Goal: Task Accomplishment & Management: Manage account settings

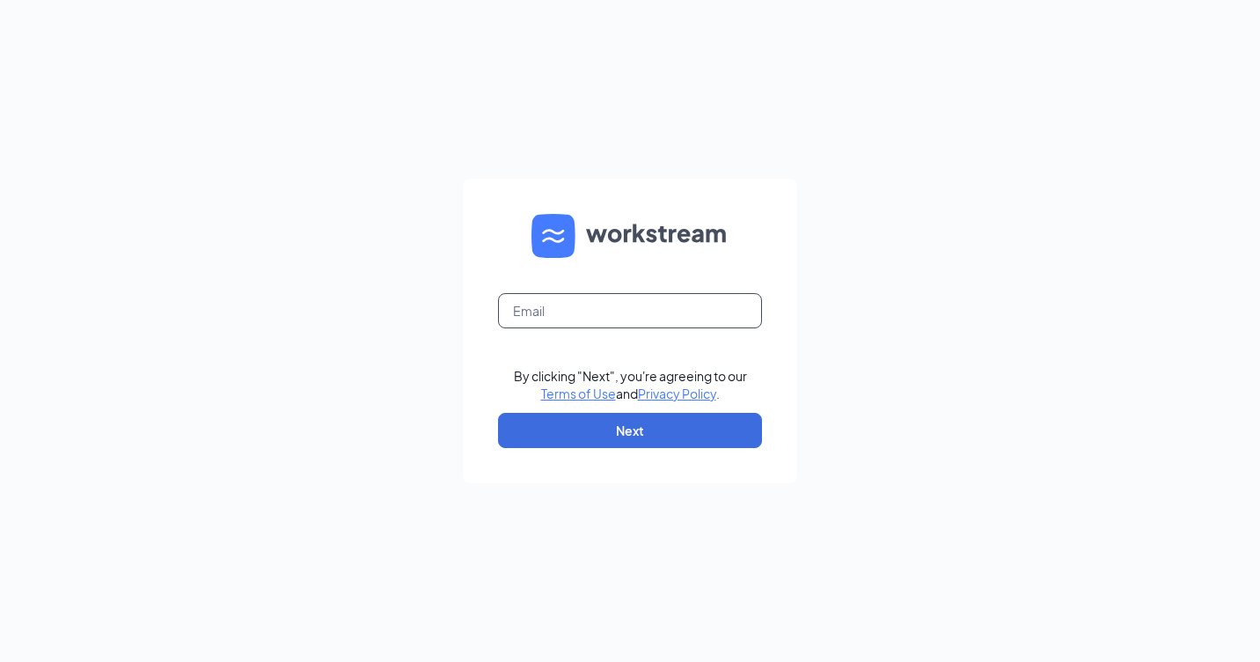
click at [604, 304] on input "text" at bounding box center [630, 310] width 264 height 35
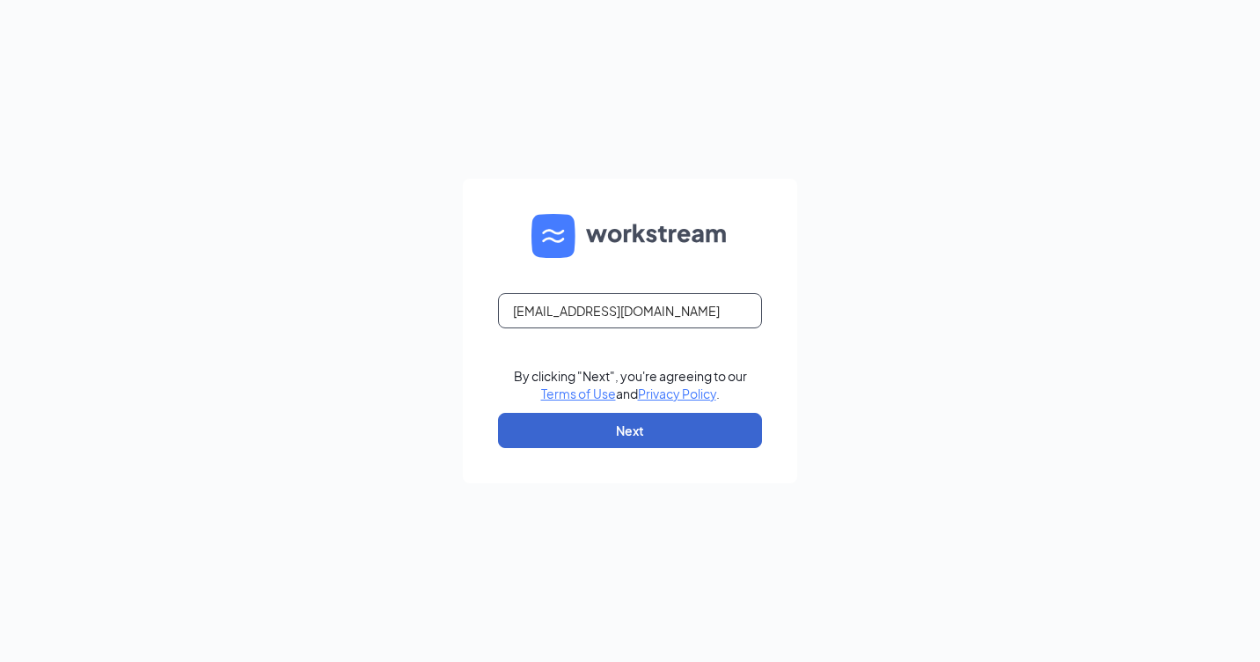
type input "rs028251@tacobell.com"
click at [618, 436] on button "Next" at bounding box center [630, 430] width 264 height 35
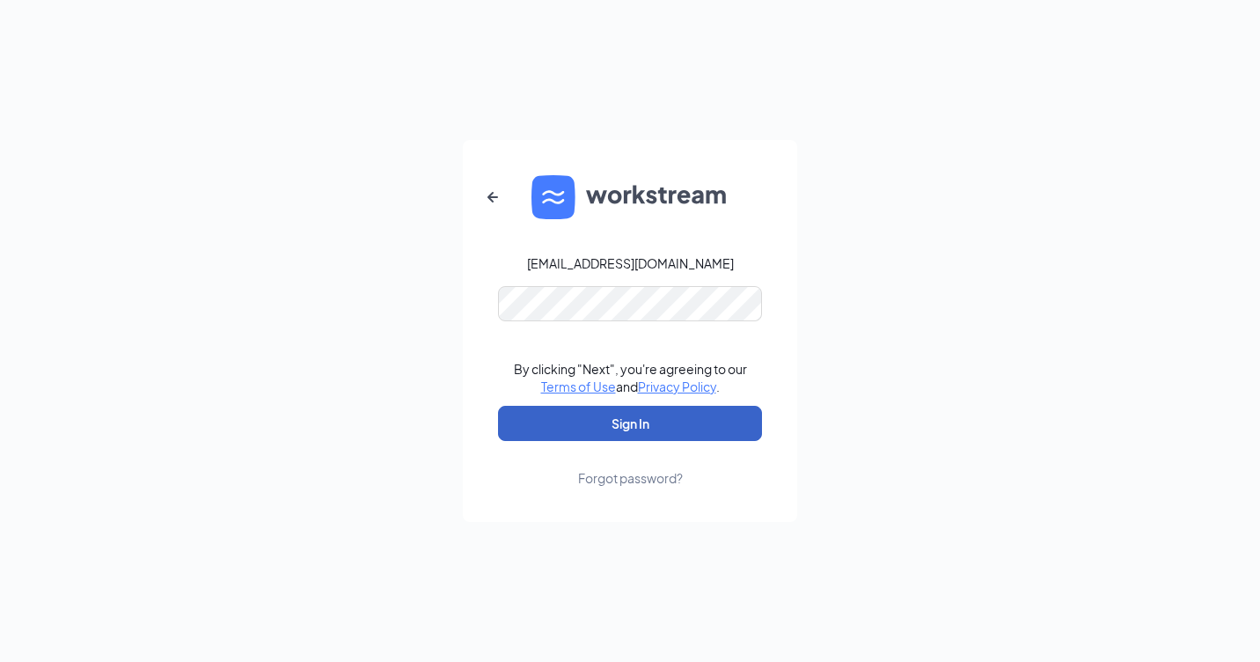
click at [596, 411] on button "Sign In" at bounding box center [630, 423] width 264 height 35
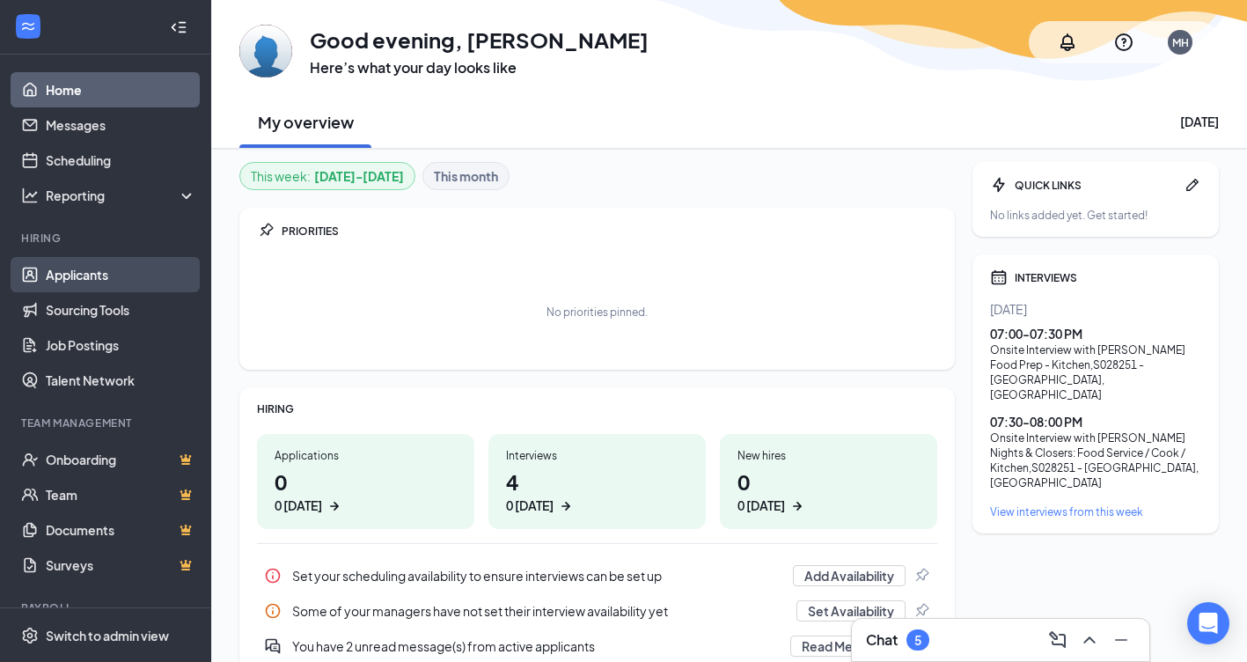
click at [65, 277] on link "Applicants" at bounding box center [121, 274] width 150 height 35
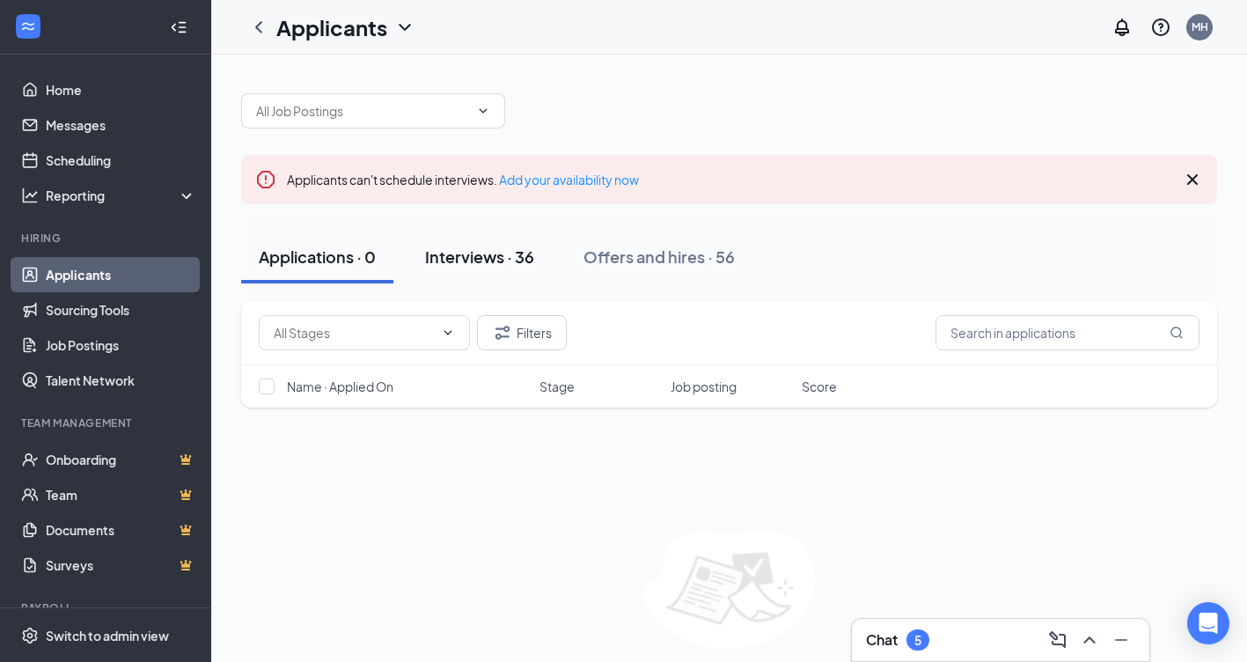
click at [503, 254] on div "Interviews · 36" at bounding box center [479, 256] width 109 height 22
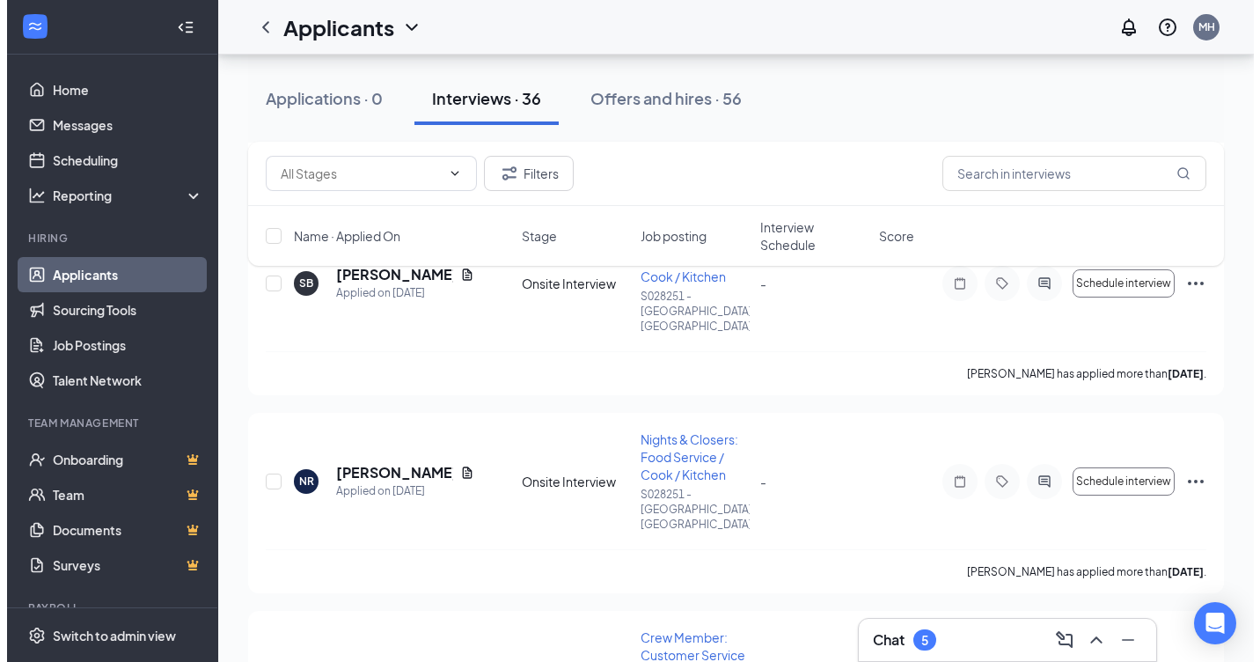
scroll to position [1422, 0]
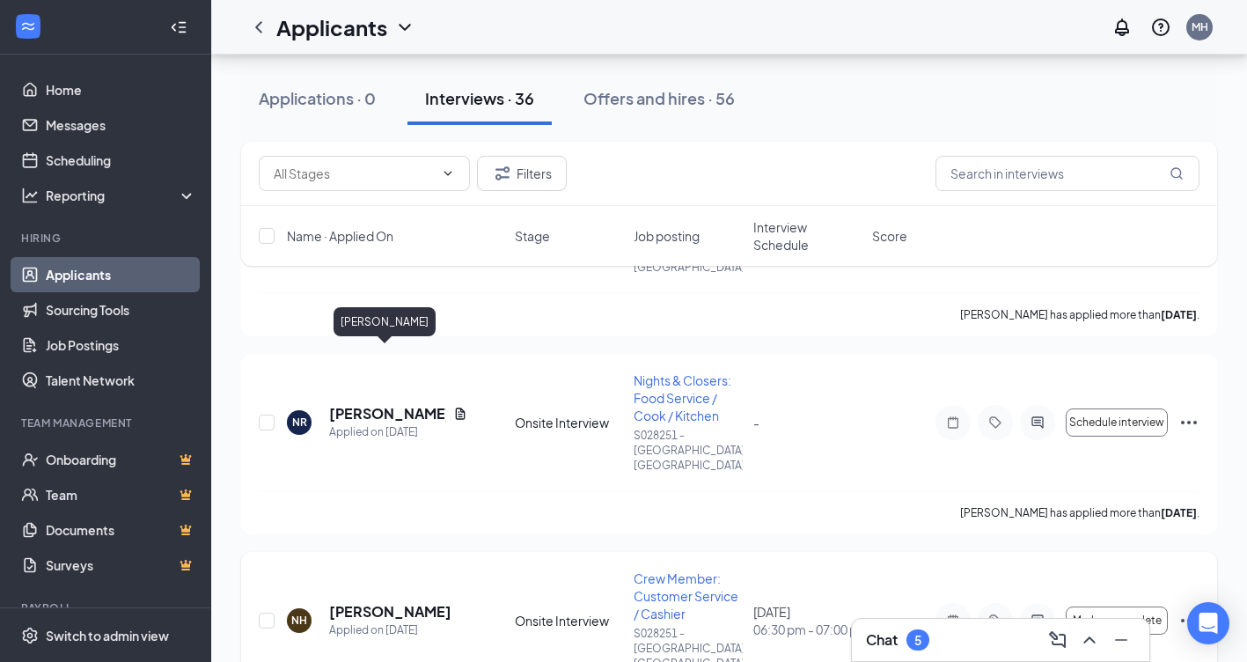
click at [370, 602] on h5 "[PERSON_NAME]" at bounding box center [390, 611] width 122 height 19
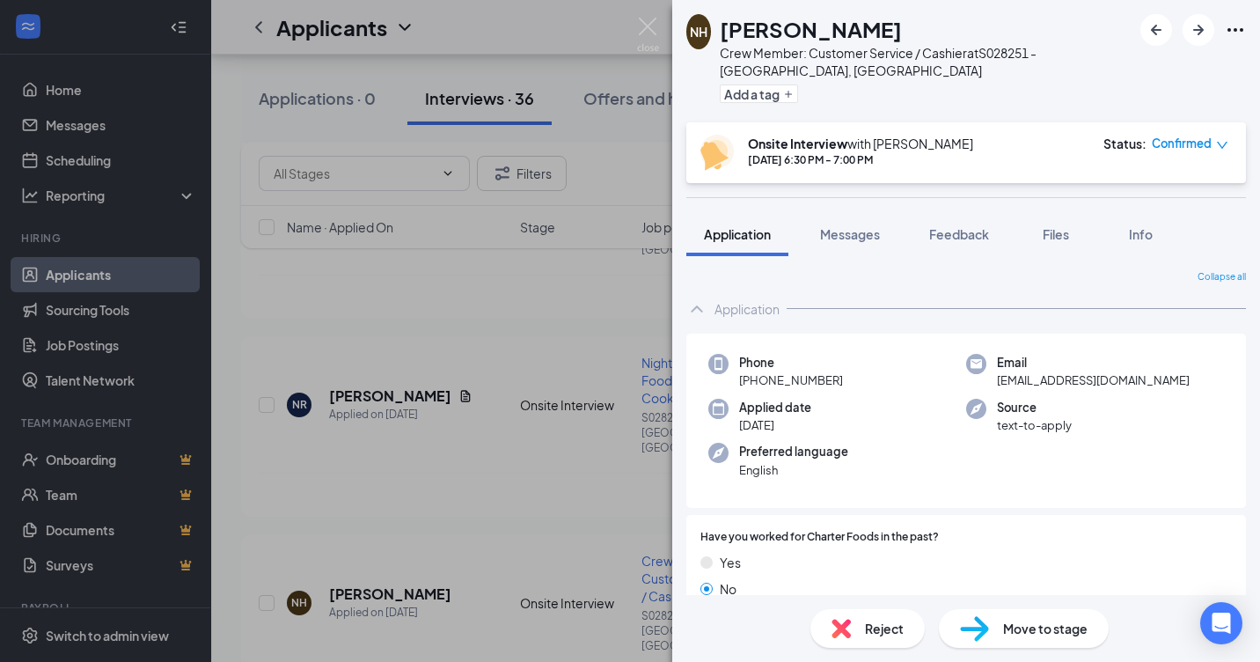
click at [878, 624] on span "Reject" at bounding box center [884, 627] width 39 height 19
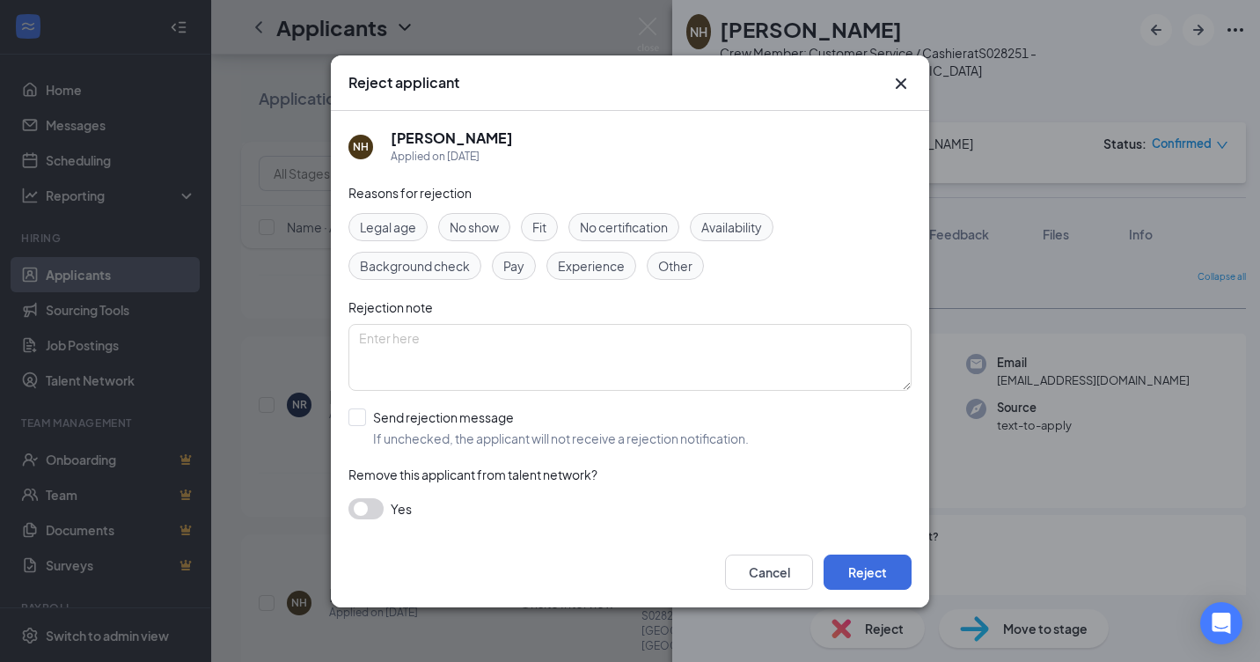
click at [391, 222] on span "Legal age" at bounding box center [388, 226] width 56 height 19
click at [361, 502] on button "button" at bounding box center [365, 508] width 35 height 21
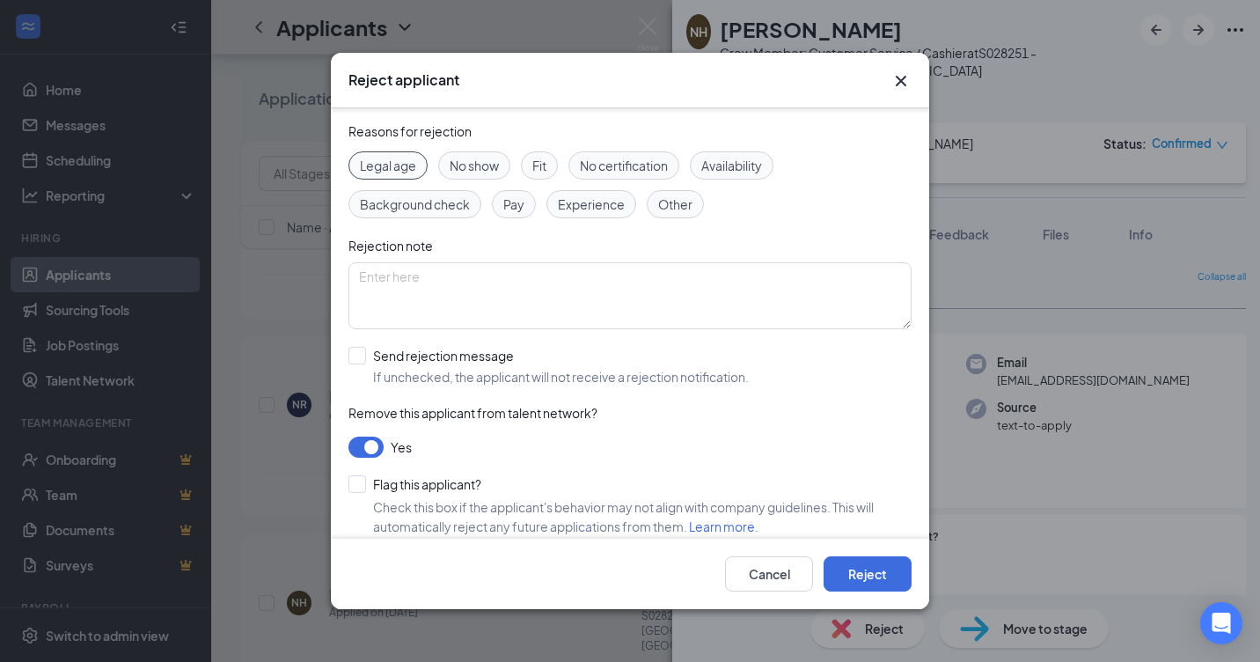
scroll to position [62, 0]
click at [348, 437] on div "Yes" at bounding box center [629, 443] width 563 height 21
click at [357, 442] on button "button" at bounding box center [365, 443] width 35 height 21
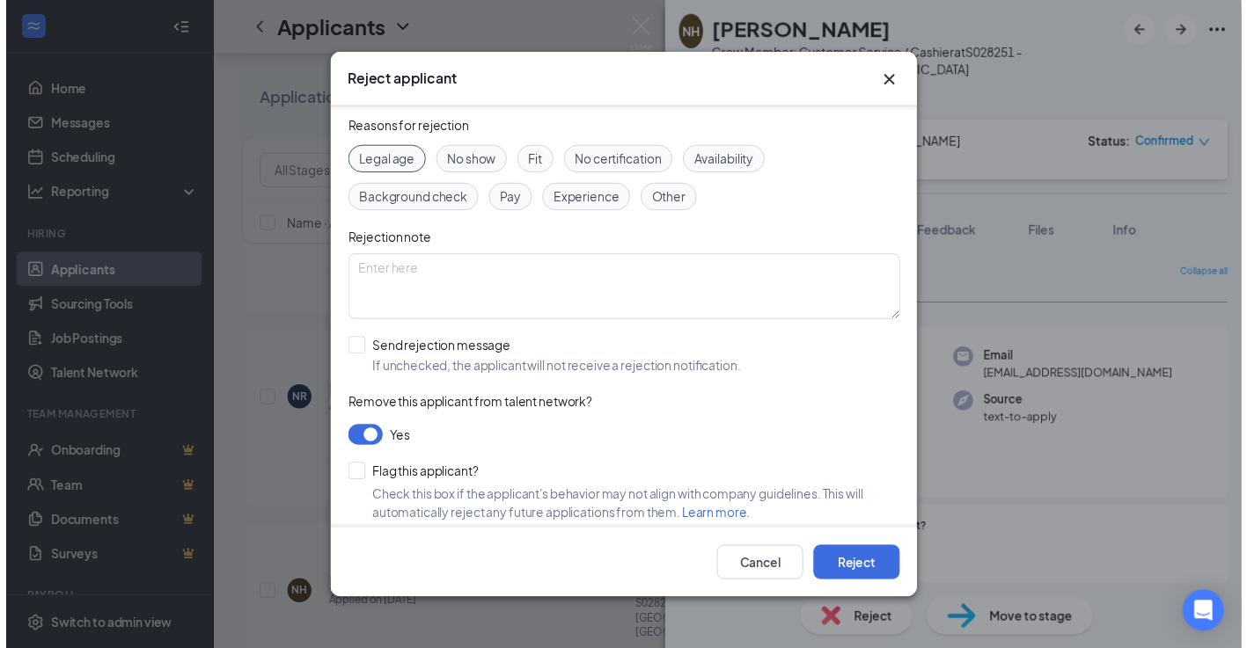
scroll to position [0, 0]
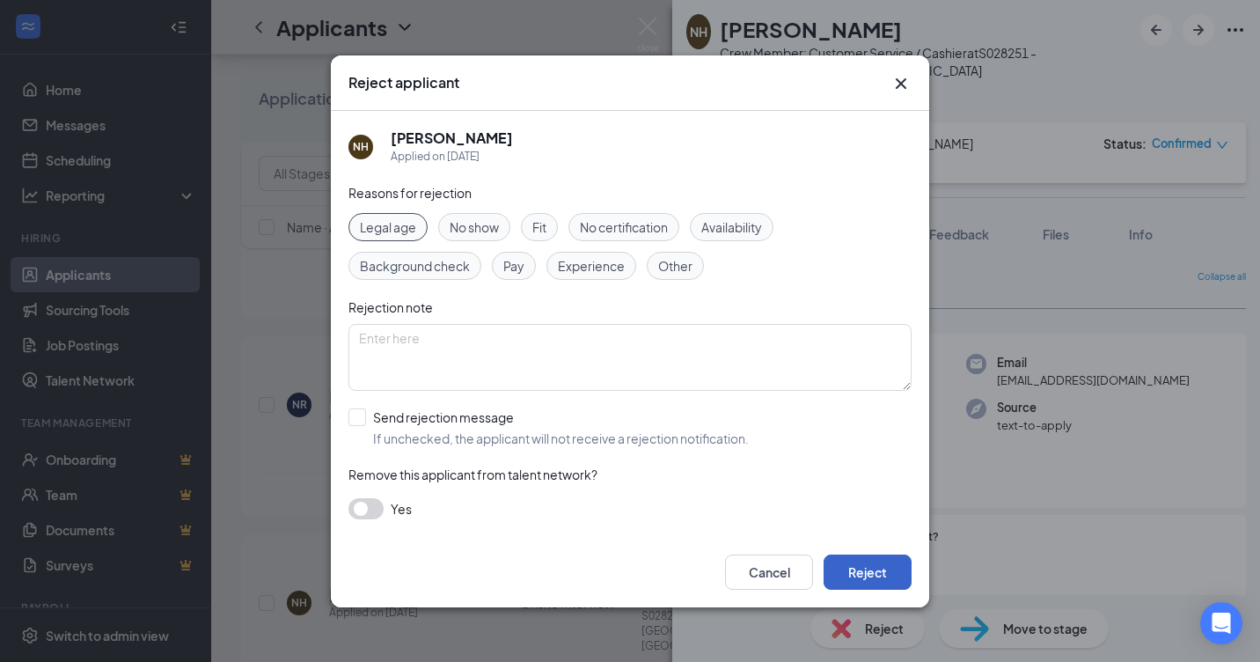
click at [852, 579] on button "Reject" at bounding box center [867, 571] width 88 height 35
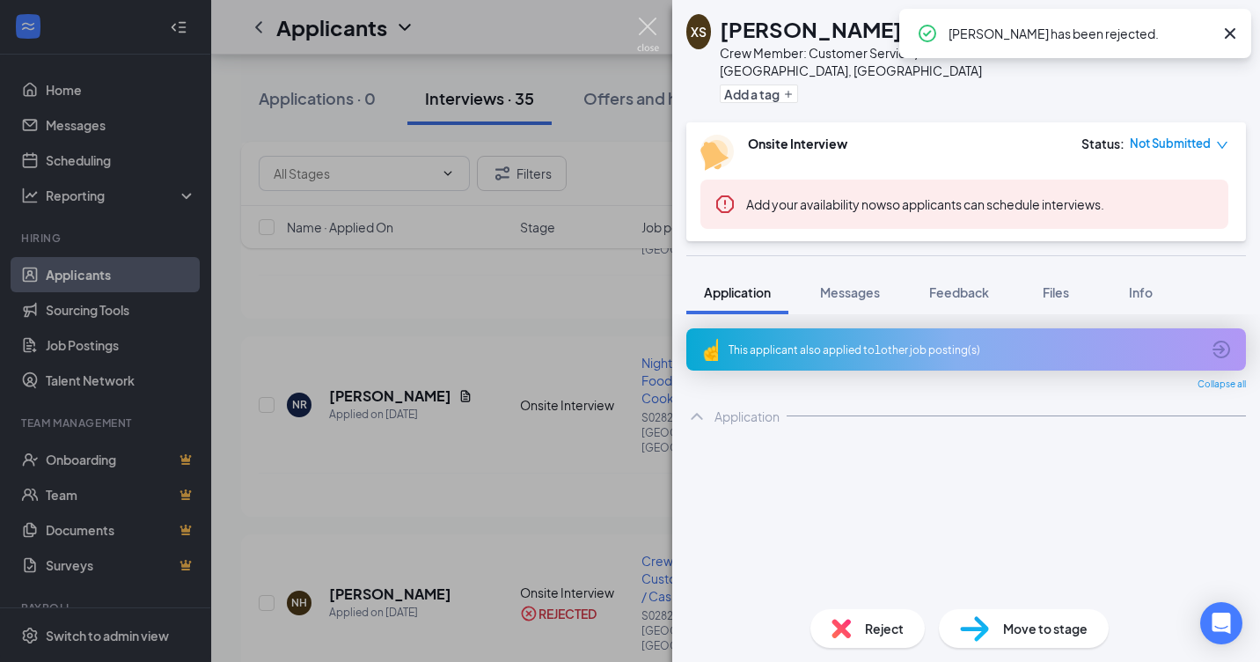
click at [642, 24] on img at bounding box center [648, 35] width 22 height 34
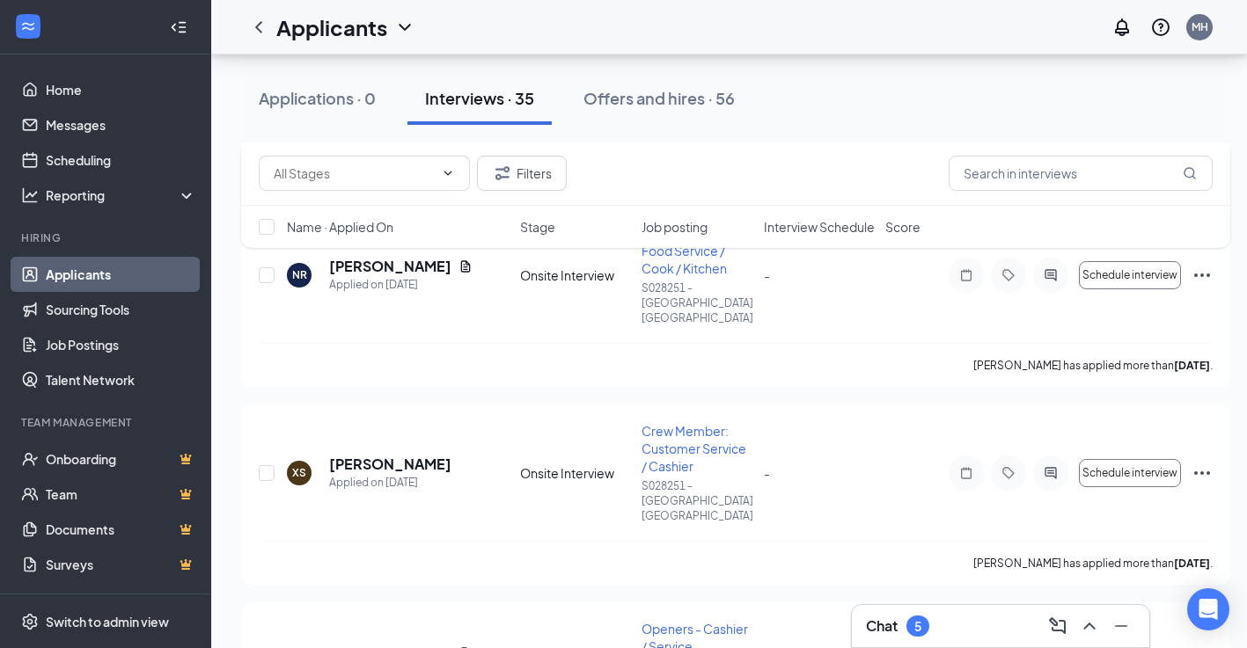
scroll to position [1610, 0]
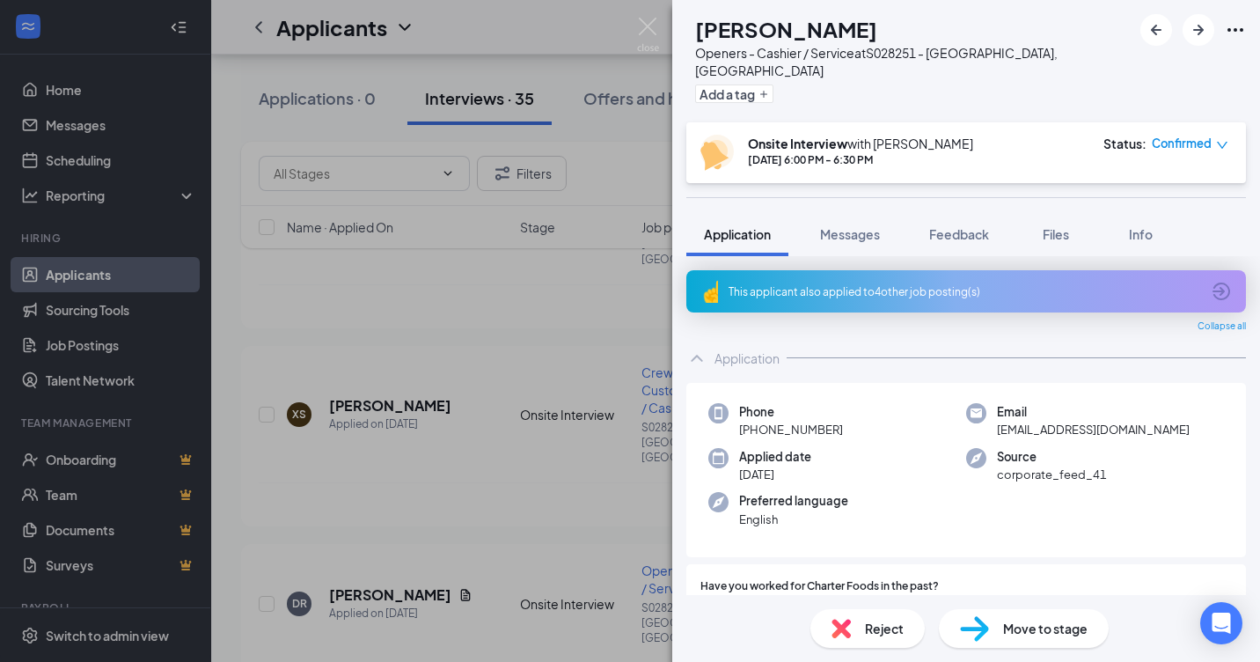
click at [888, 627] on span "Reject" at bounding box center [884, 627] width 39 height 19
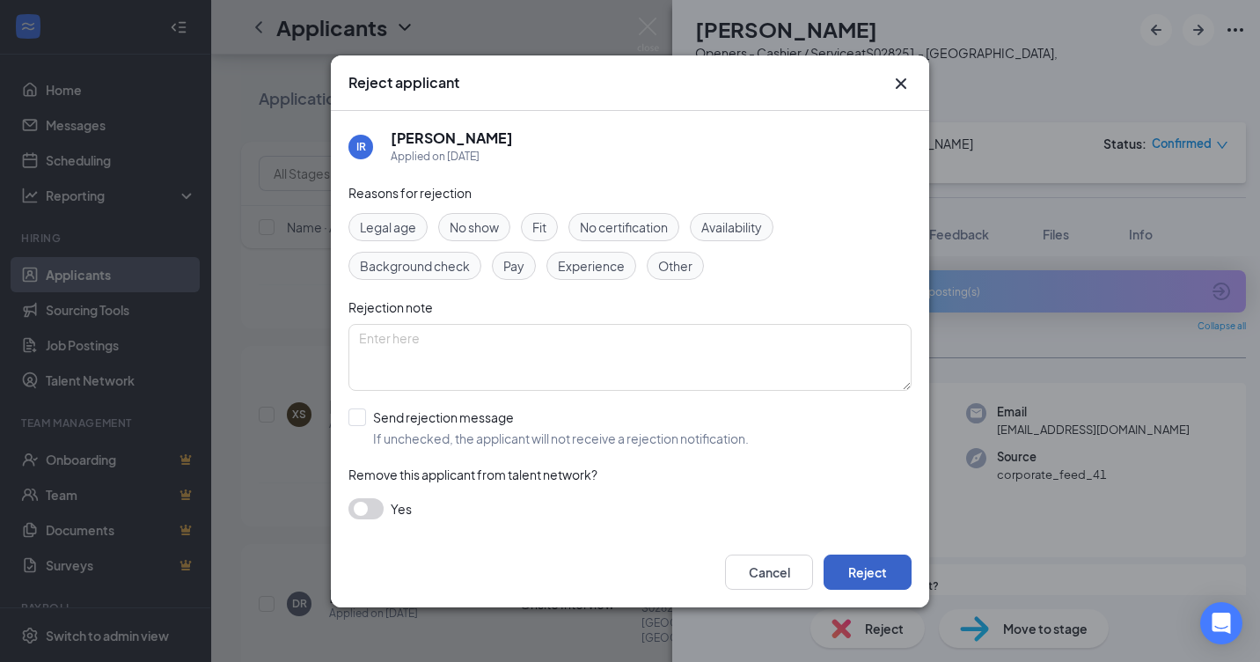
click at [893, 578] on button "Reject" at bounding box center [867, 571] width 88 height 35
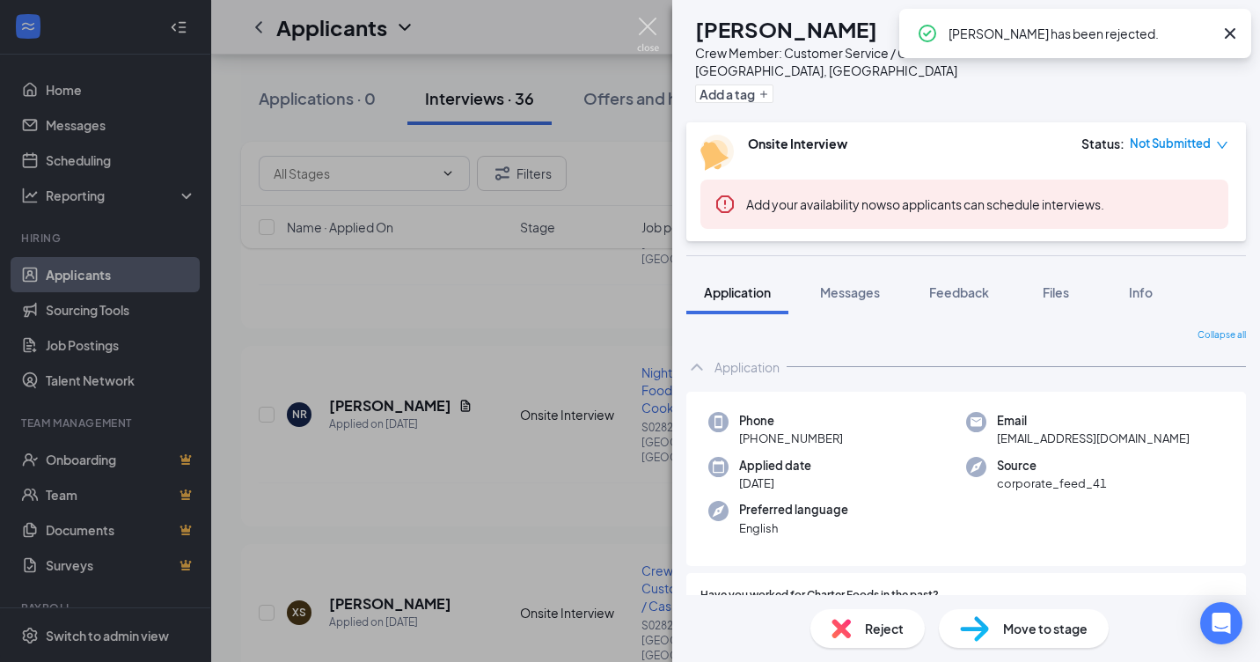
click at [643, 26] on img at bounding box center [648, 35] width 22 height 34
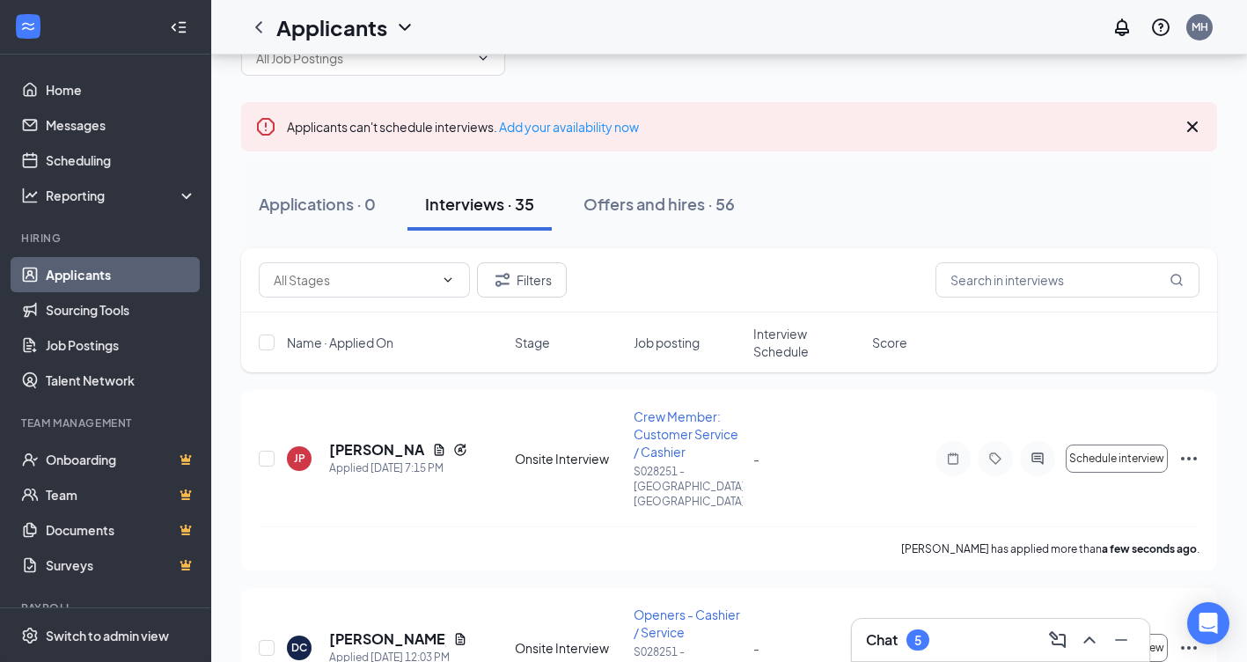
scroll to position [60, 0]
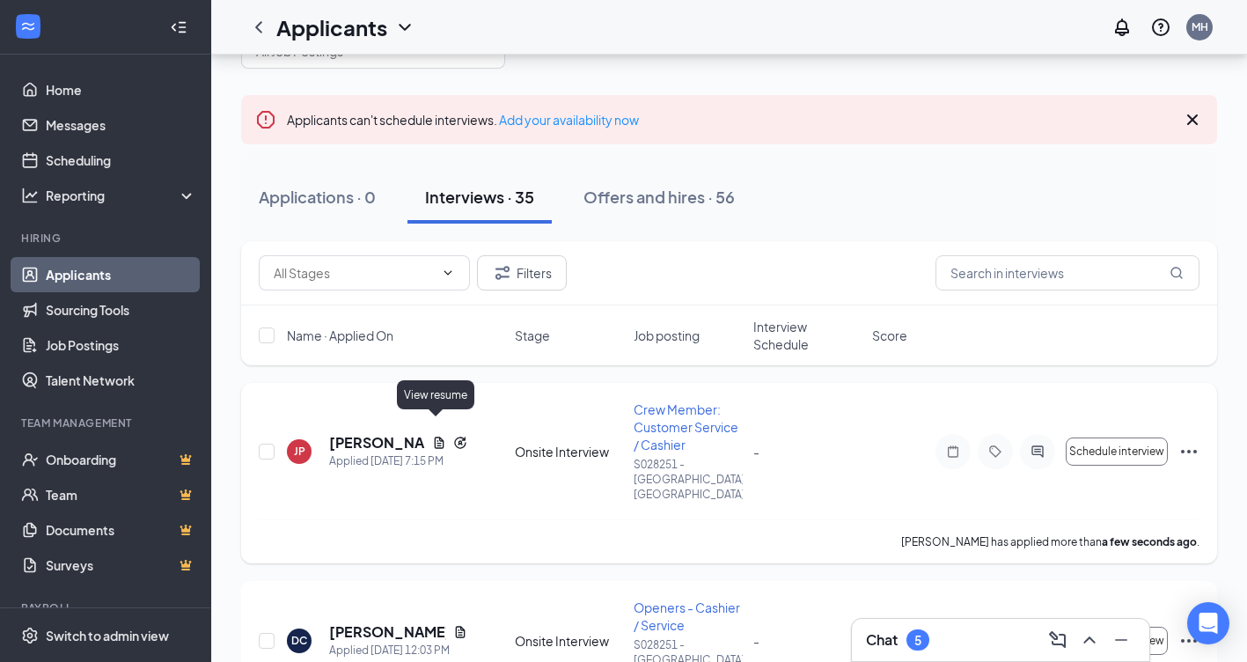
click at [434, 436] on icon "Document" at bounding box center [439, 441] width 10 height 11
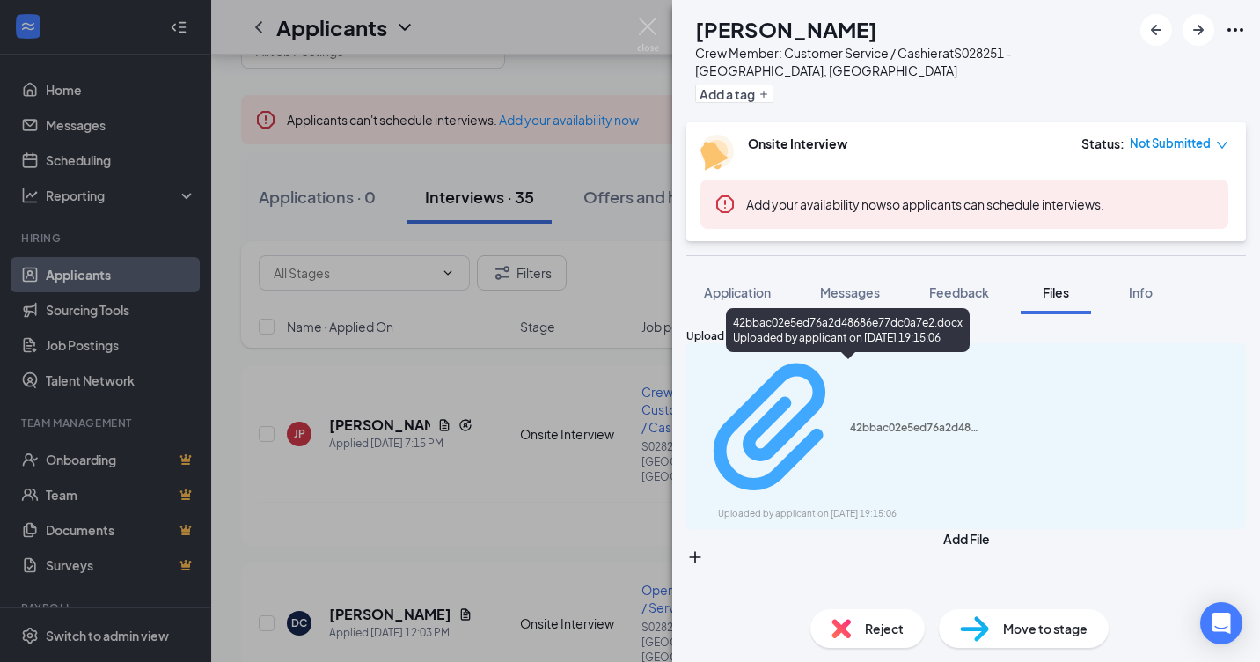
click at [850, 421] on div "42bbac02e5ed76a2d48686e77dc0a7e2.docx" at bounding box center [916, 428] width 132 height 14
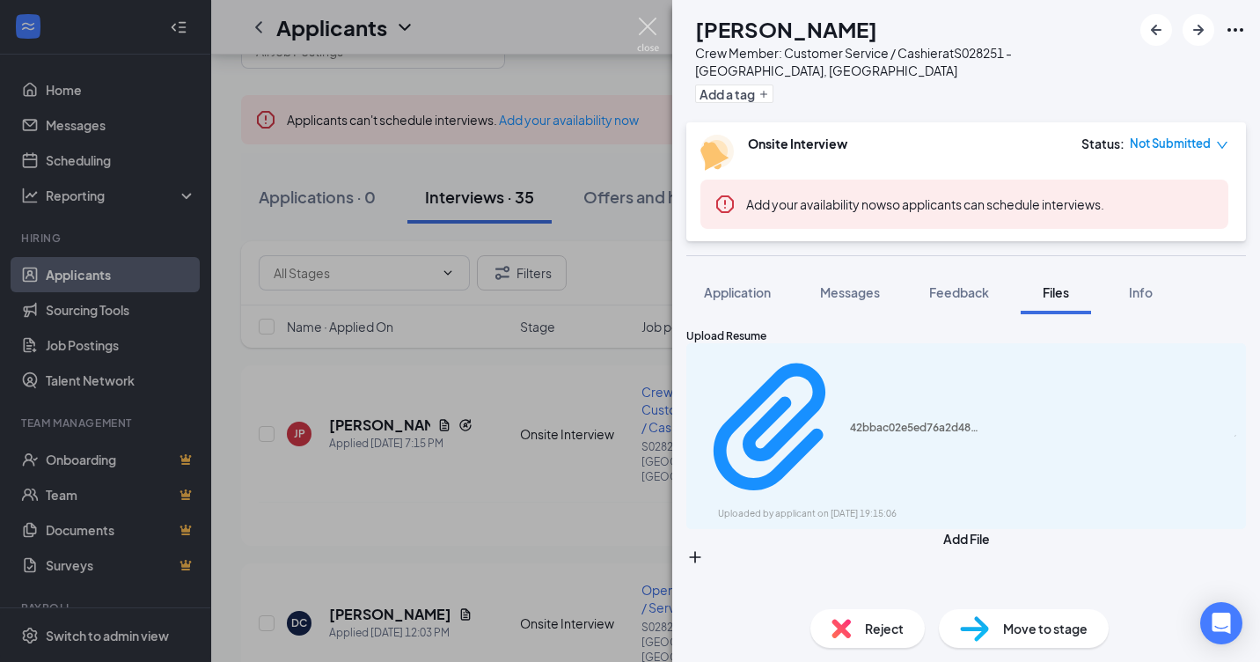
click at [646, 26] on img at bounding box center [648, 35] width 22 height 34
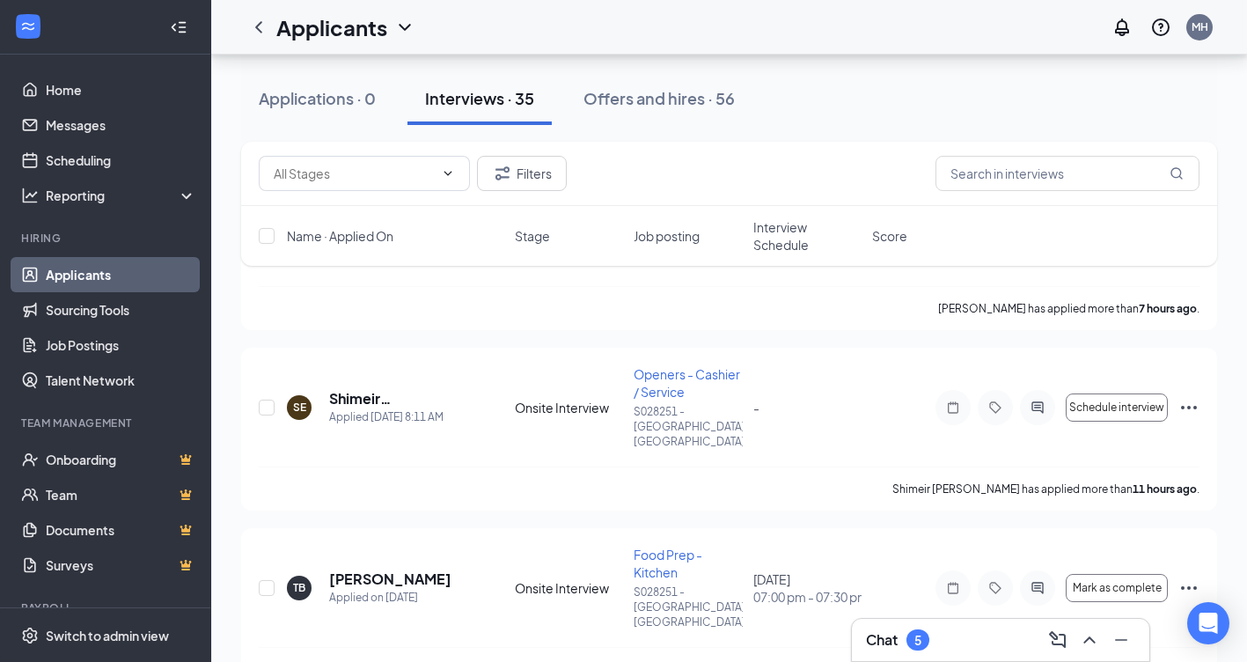
scroll to position [678, 0]
